Goal: Transaction & Acquisition: Purchase product/service

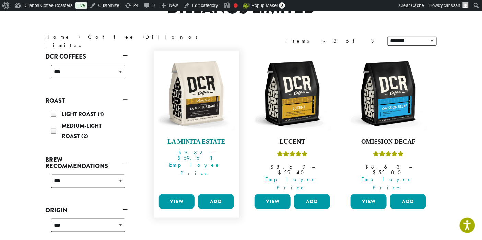
scroll to position [79, 0]
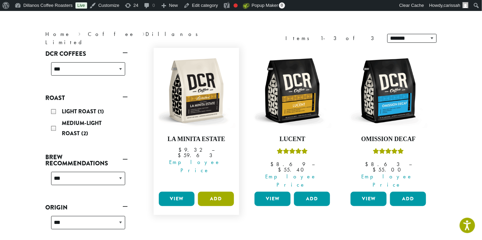
click at [215, 192] on button "Add" at bounding box center [216, 199] width 36 height 14
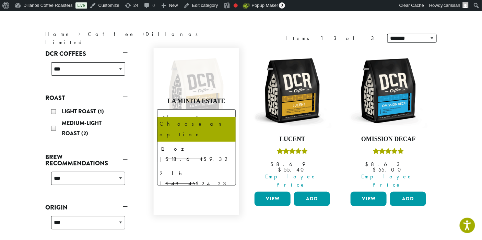
click at [232, 112] on b at bounding box center [226, 118] width 17 height 17
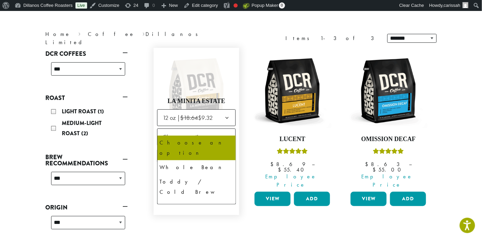
click at [195, 132] on span "Choose an option" at bounding box center [185, 136] width 51 height 13
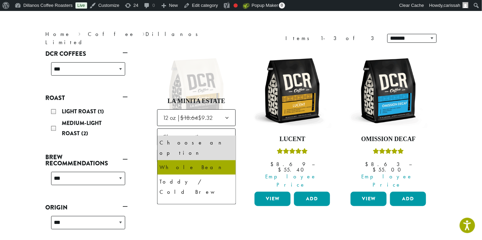
select select "*********"
select select "**********"
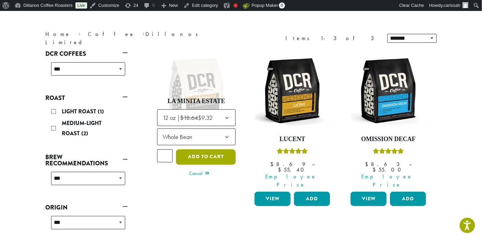
click at [202, 151] on button "Add to cart" at bounding box center [206, 156] width 60 height 15
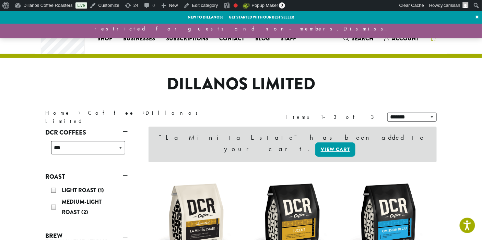
click at [430, 36] on icon "1" at bounding box center [432, 38] width 6 height 5
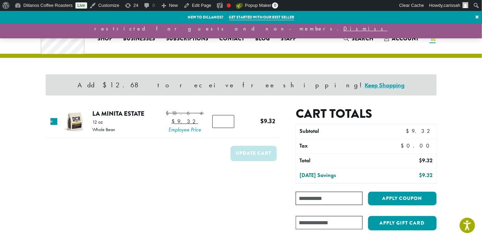
type input "*"
click at [225, 128] on input "*" at bounding box center [223, 121] width 22 height 13
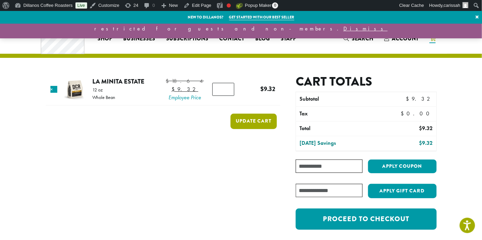
click at [253, 161] on form "Product Price Quantity Subtotal × La Minita Estate 12 oz Whole Bean $ 18.64 Ori…" at bounding box center [163, 155] width 235 height 163
click at [254, 129] on button "Update cart" at bounding box center [253, 121] width 46 height 15
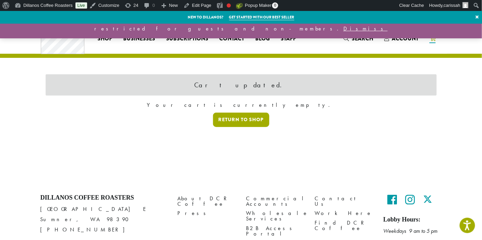
click at [249, 119] on link "Return to shop" at bounding box center [241, 120] width 56 height 14
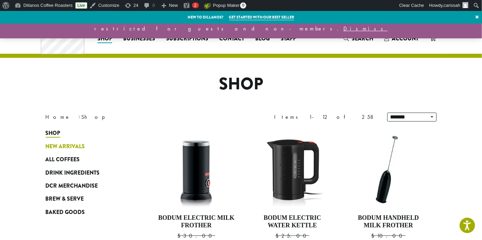
click at [78, 146] on span "New Arrivals" at bounding box center [65, 147] width 39 height 9
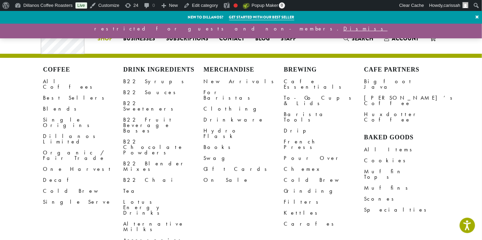
click at [106, 39] on span "Shop" at bounding box center [104, 39] width 15 height 9
click at [48, 83] on link "All Coffees" at bounding box center [83, 84] width 80 height 16
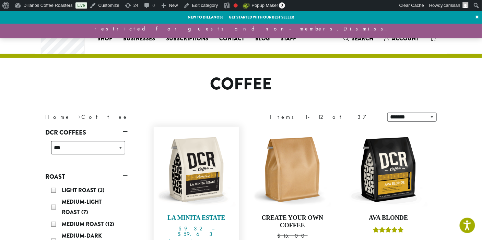
click at [193, 157] on img at bounding box center [196, 169] width 79 height 79
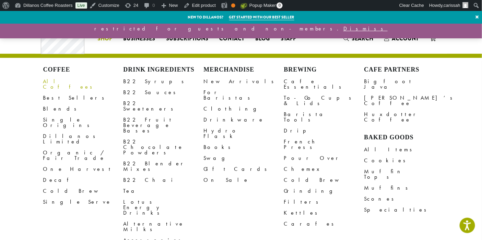
click at [61, 79] on link "All Coffees" at bounding box center [83, 84] width 80 height 16
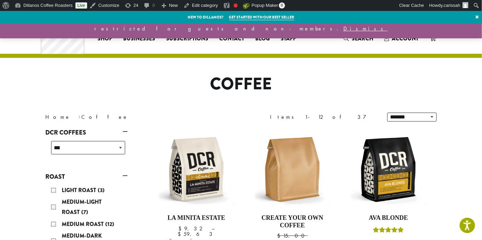
click at [105, 87] on h1 "Coffee" at bounding box center [240, 84] width 401 height 20
click at [191, 184] on img at bounding box center [196, 169] width 79 height 79
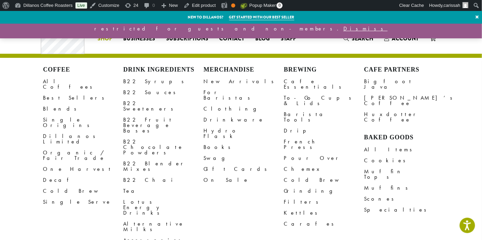
click at [106, 37] on span "Shop" at bounding box center [104, 39] width 15 height 9
click at [56, 78] on link "All Coffees" at bounding box center [83, 84] width 80 height 16
